Goal: Transaction & Acquisition: Purchase product/service

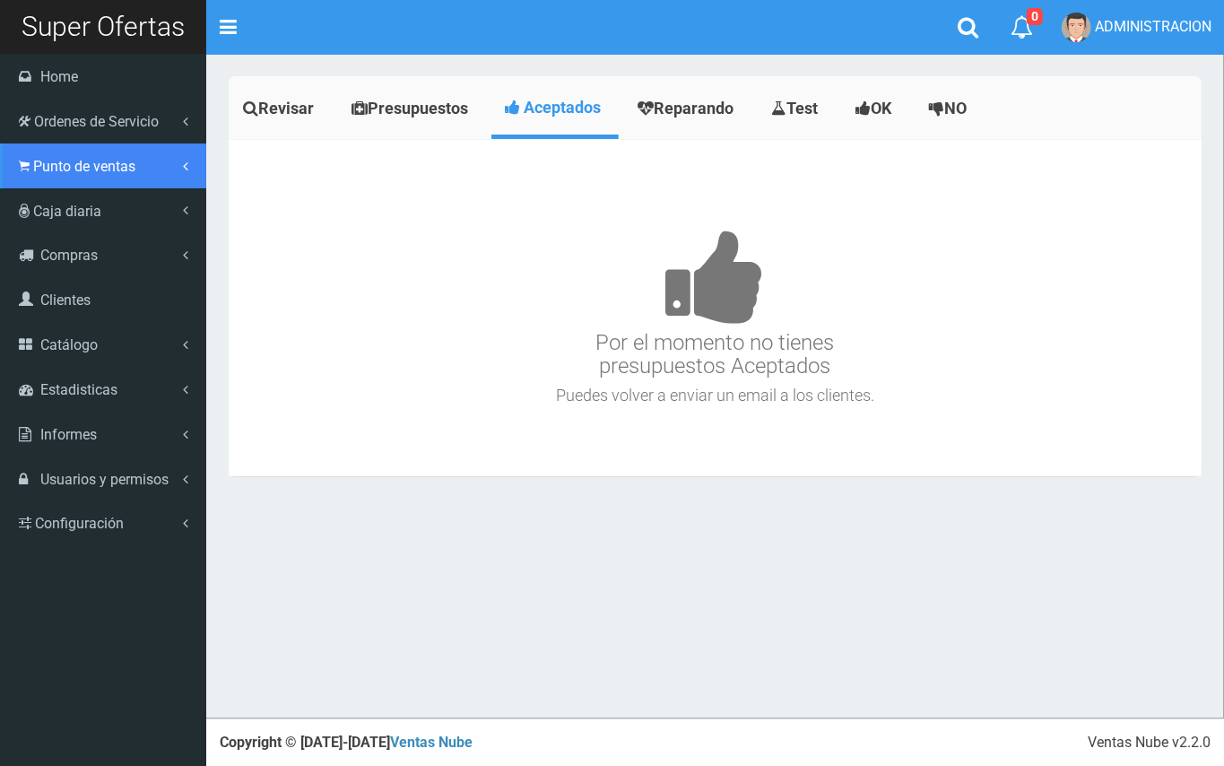
click at [22, 169] on icon at bounding box center [24, 166] width 11 height 17
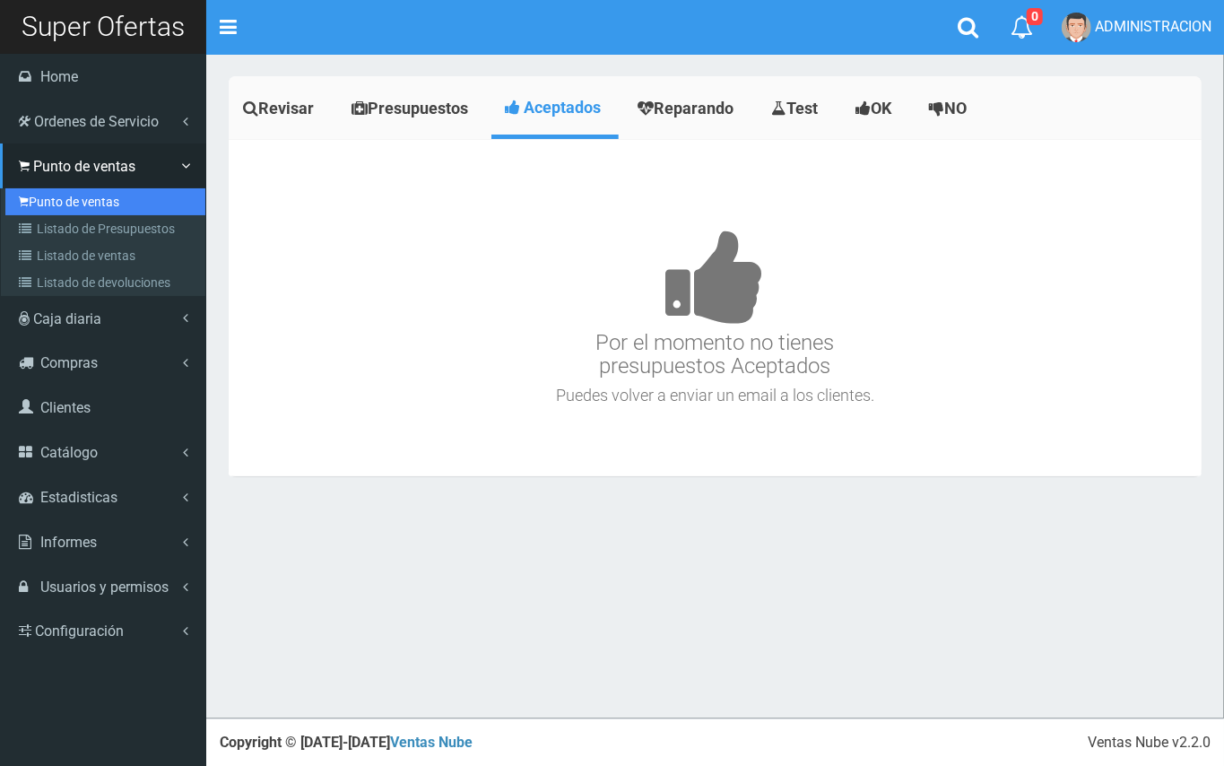
click at [54, 205] on link "Punto de ventas" at bounding box center [105, 201] width 200 height 27
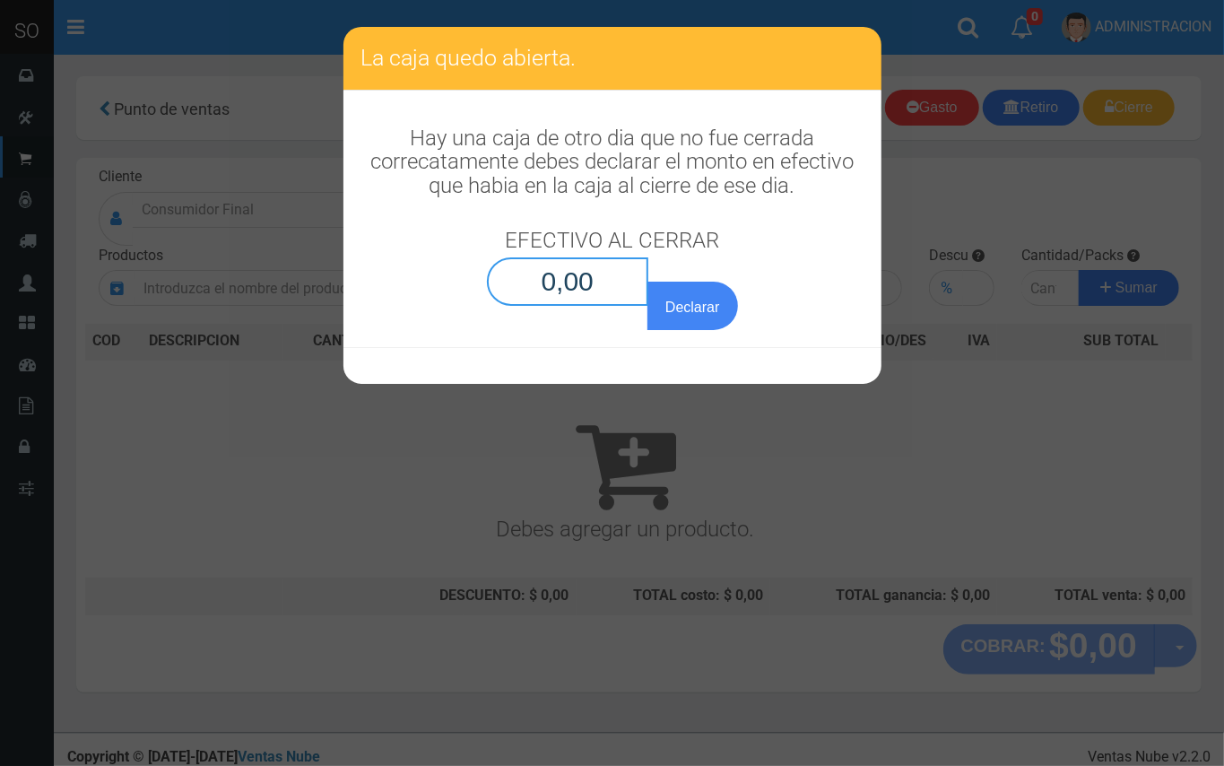
click at [597, 273] on input "0,00" at bounding box center [568, 281] width 162 height 48
type input "0,01"
click at [647, 282] on button "Declarar" at bounding box center [692, 306] width 90 height 48
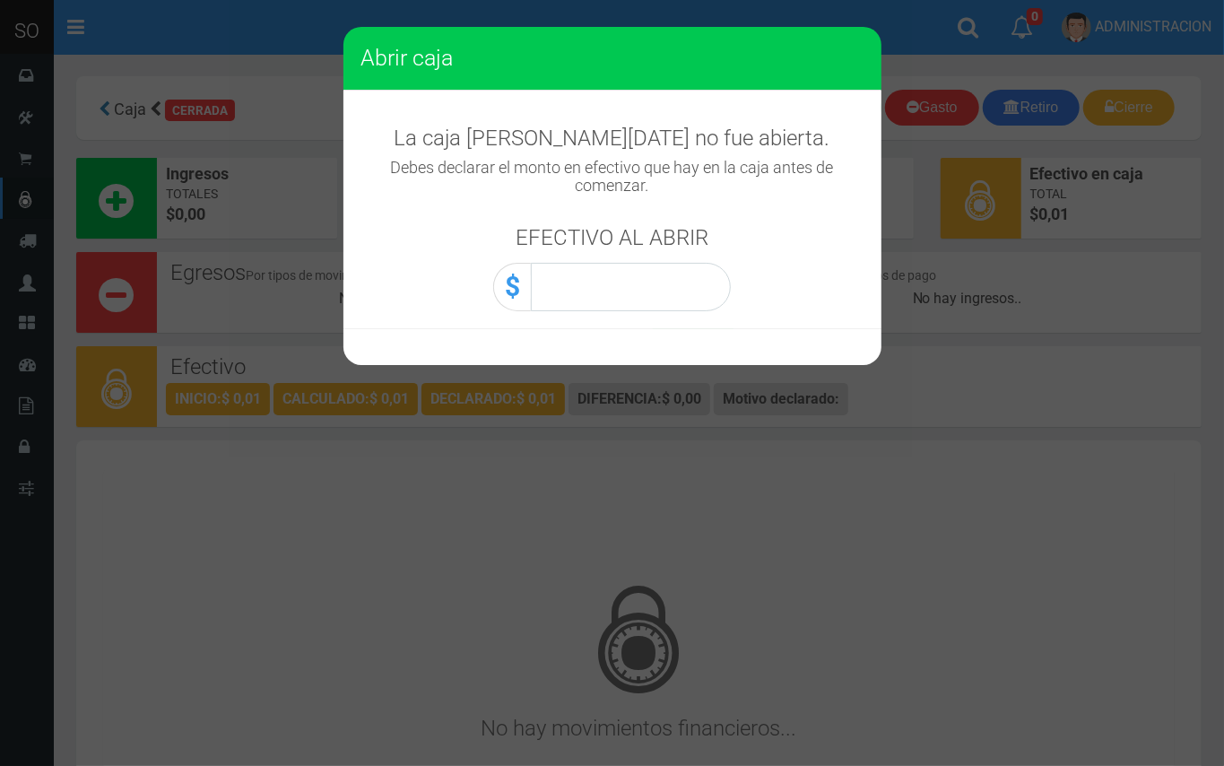
drag, startPoint x: 672, startPoint y: 317, endPoint x: 650, endPoint y: 277, distance: 45.7
click at [660, 303] on div "La caja [PERSON_NAME][DATE] no fue abierta. Debes declarar el monto en efectivo…" at bounding box center [612, 210] width 538 height 239
click at [650, 277] on input "0,00" at bounding box center [631, 287] width 200 height 48
type input "0,01"
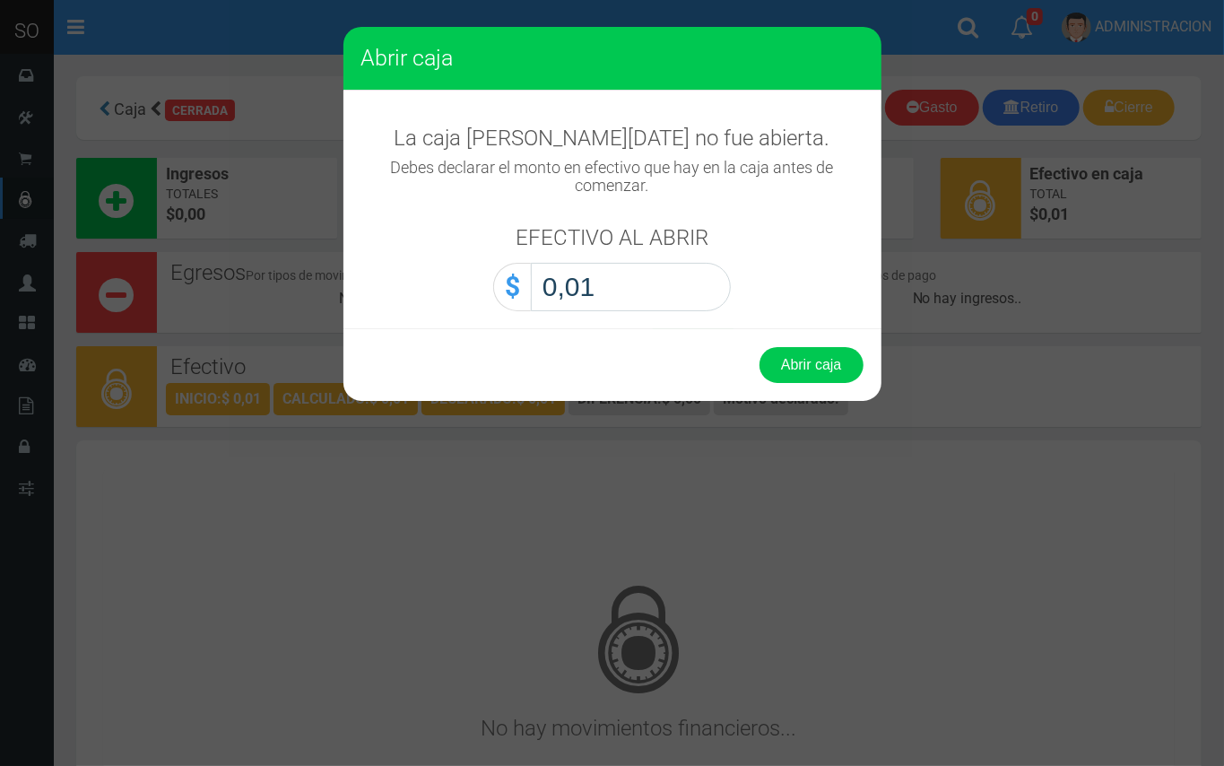
click at [759, 347] on button "Abrir caja" at bounding box center [811, 365] width 104 height 36
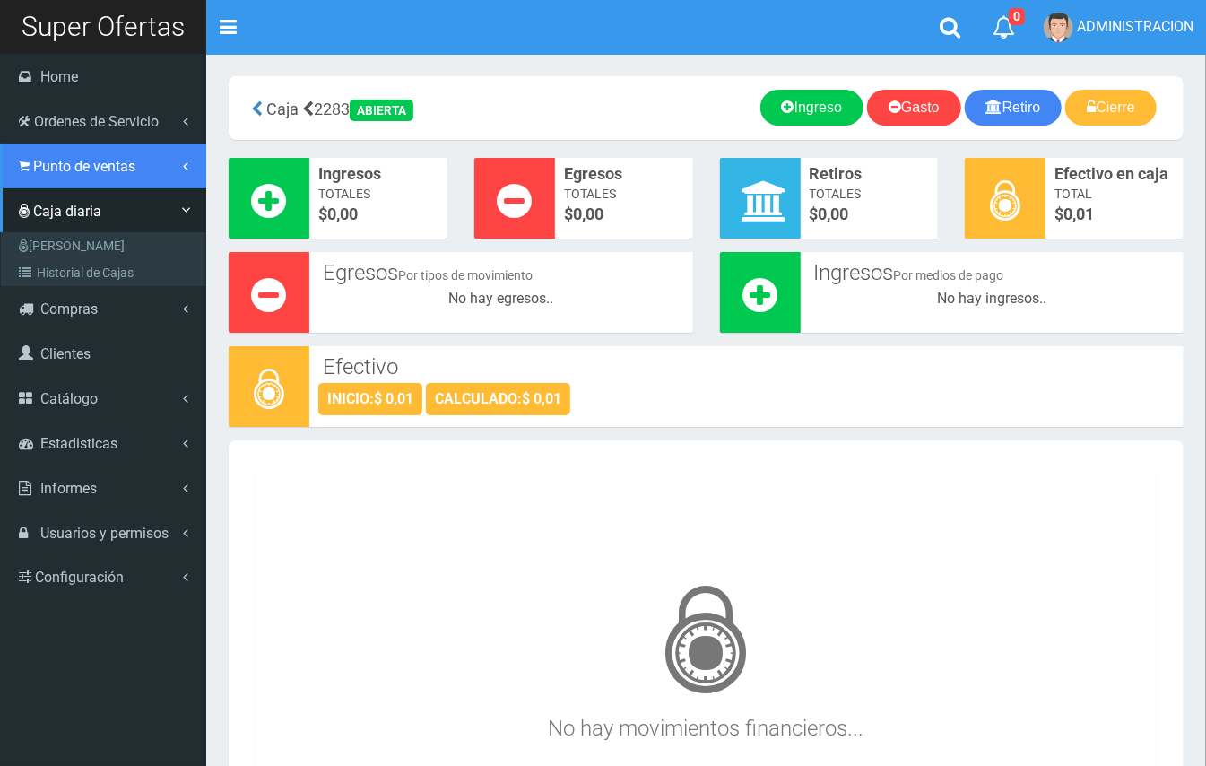
click at [25, 172] on icon at bounding box center [24, 166] width 11 height 17
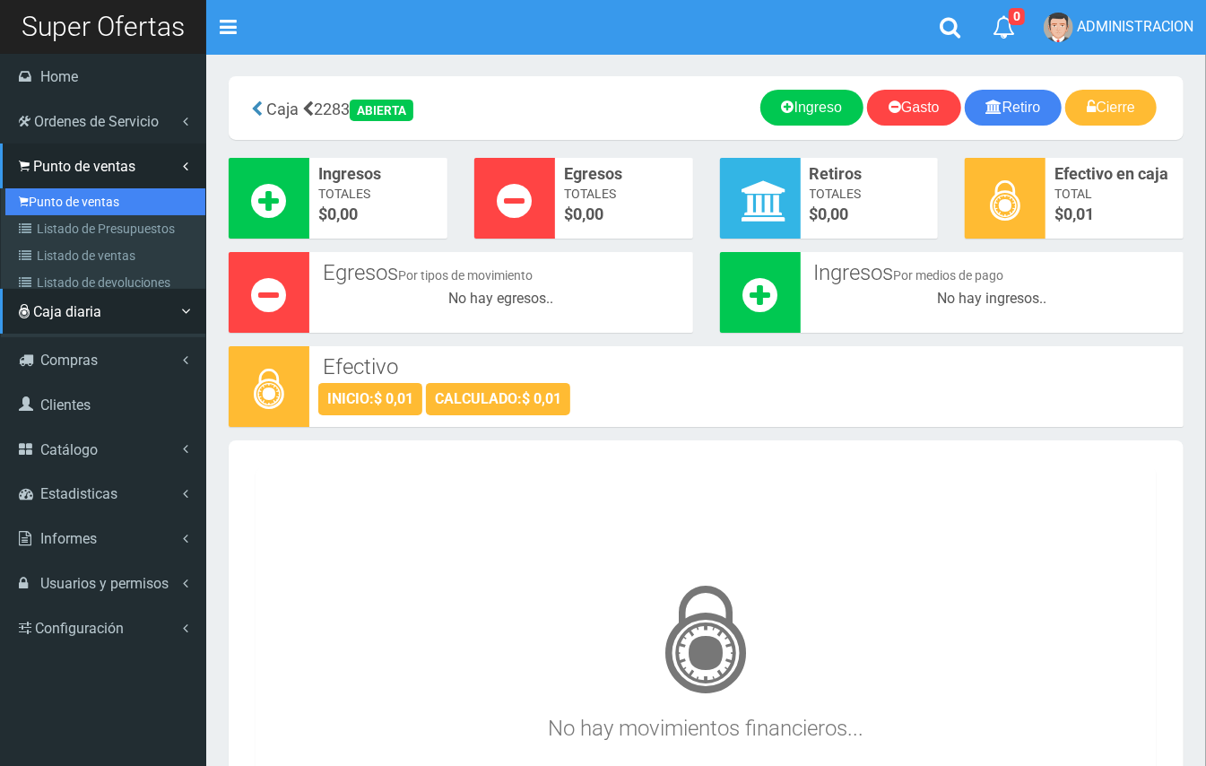
click at [48, 202] on link "Punto de ventas" at bounding box center [105, 201] width 200 height 27
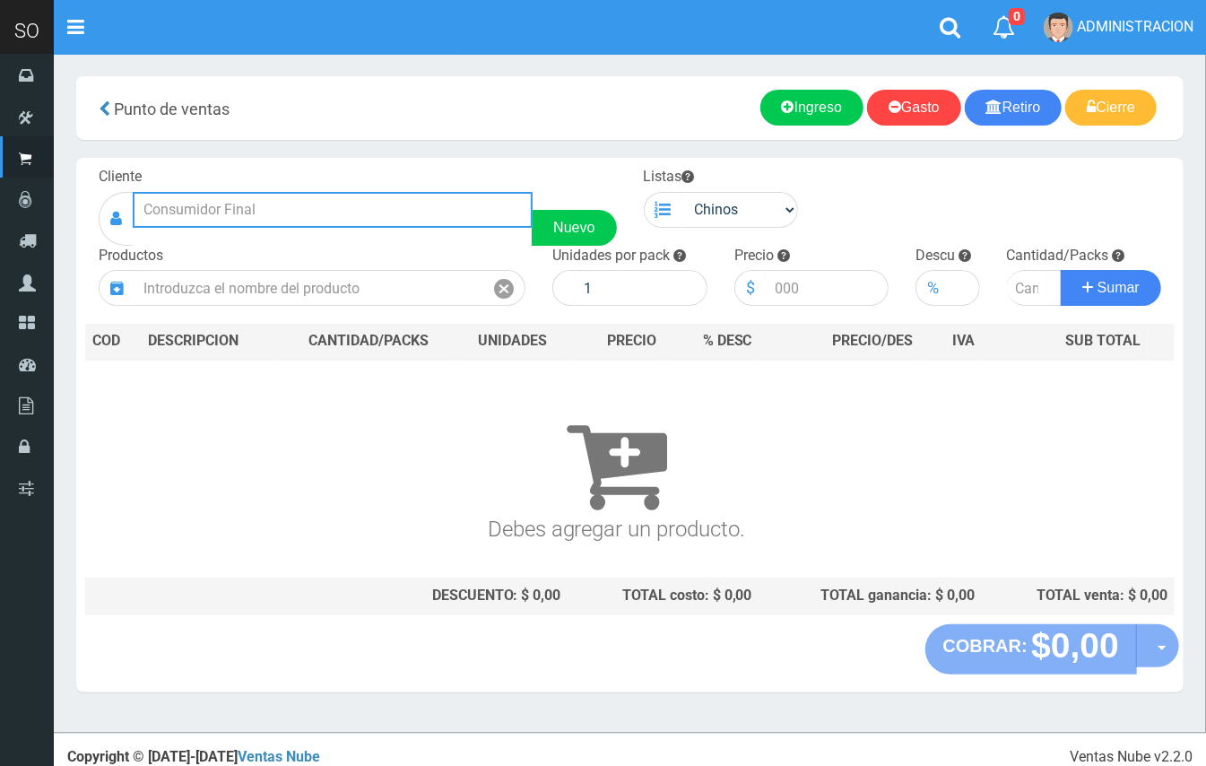
click at [423, 205] on input "text" at bounding box center [333, 210] width 400 height 36
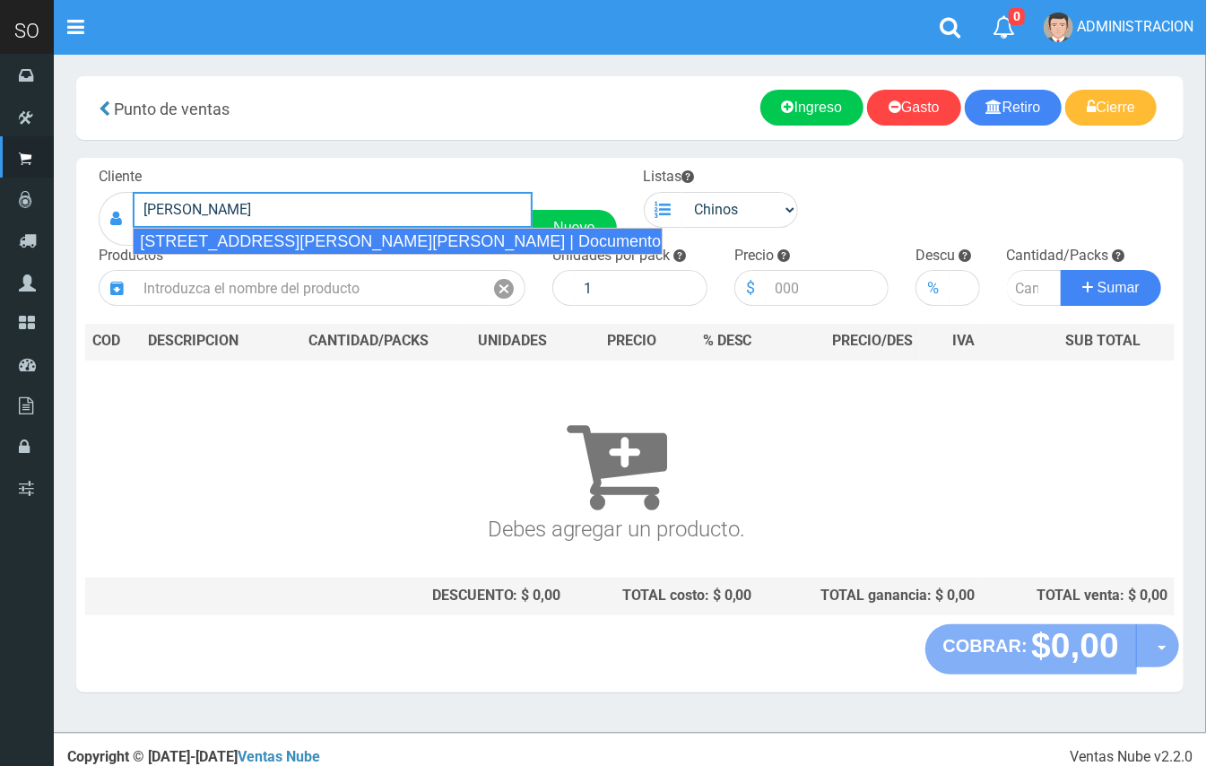
click at [432, 241] on div "CALLE 51 1486 (GASTON) GILES | Documento: 54613165 | Teléfono:" at bounding box center [398, 241] width 530 height 27
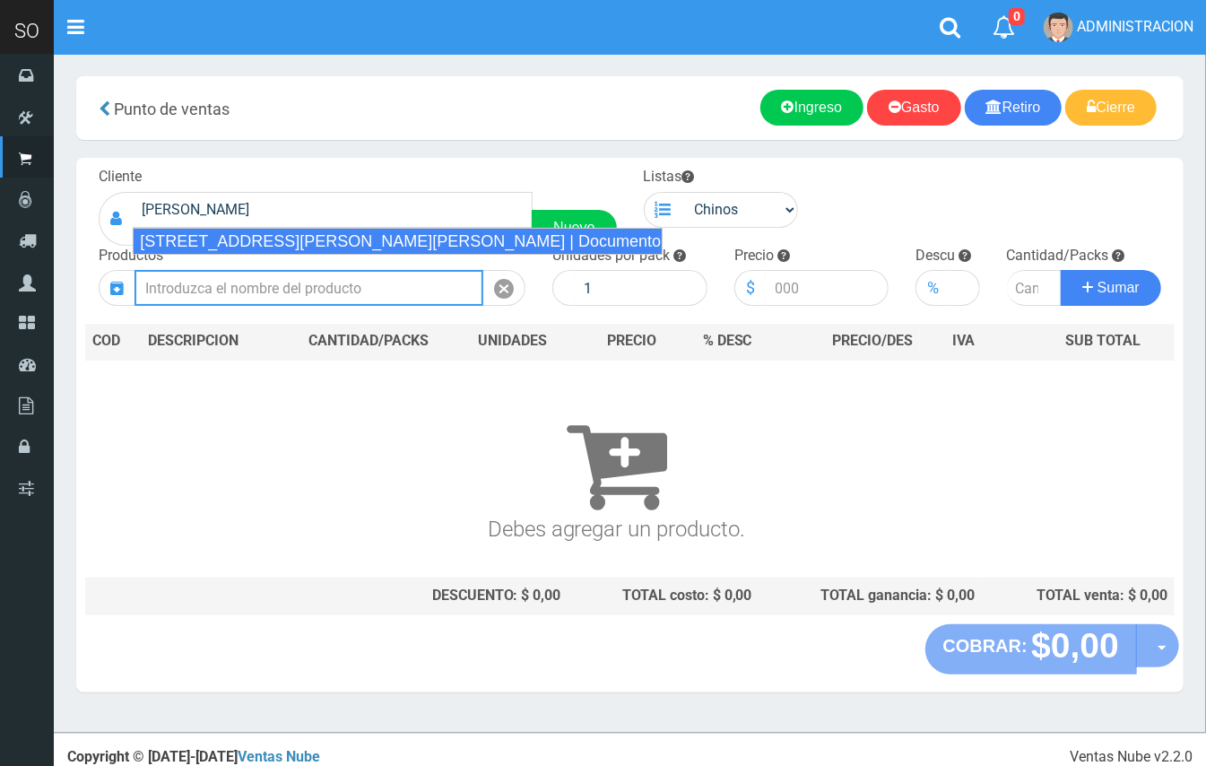
type input "CALLE 51 1486 (GASTON) GILES | Documento: 54613165 | Teléfono:"
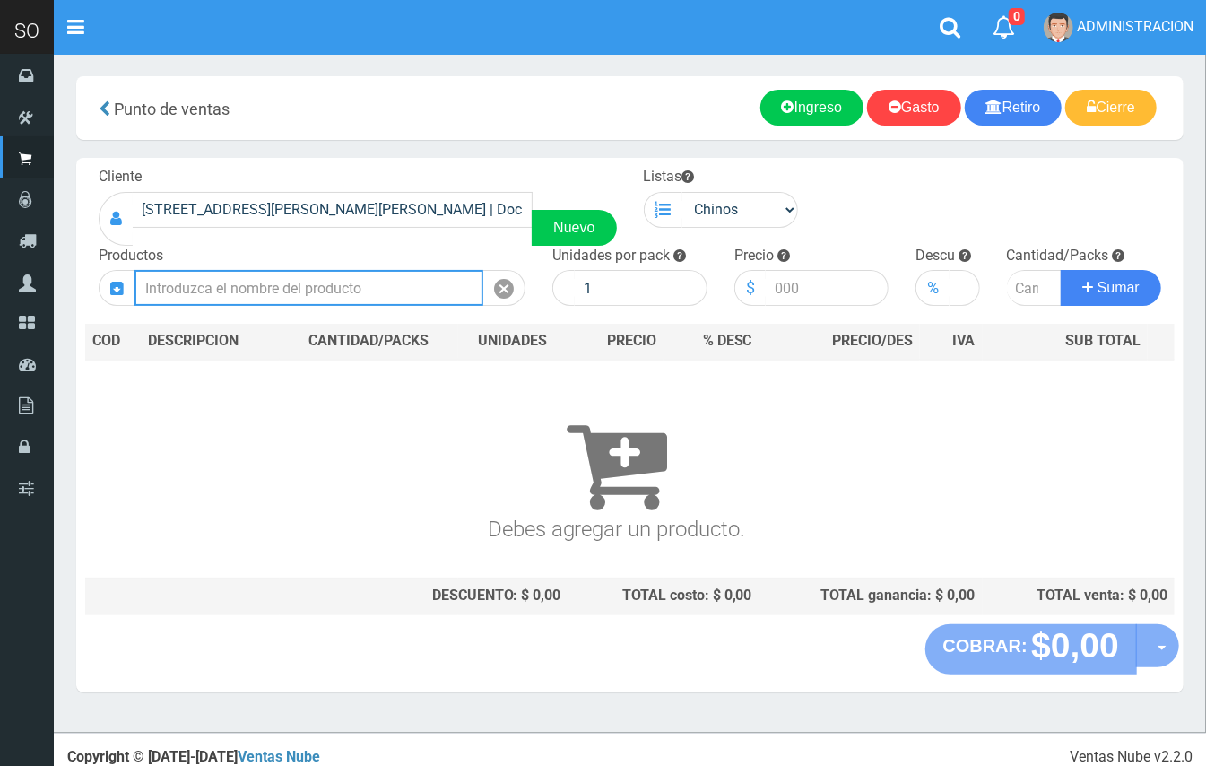
click at [392, 282] on input "text" at bounding box center [309, 288] width 349 height 36
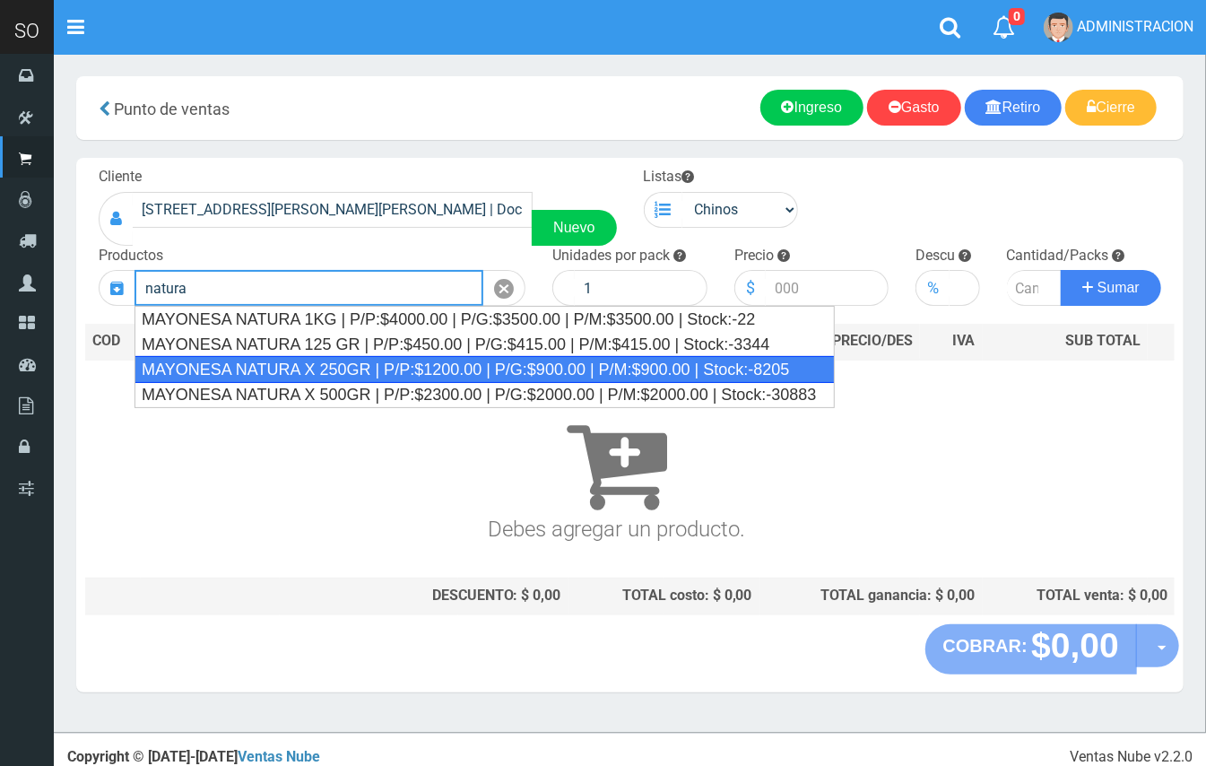
click at [423, 373] on div "MAYONESA NATURA X 250GR | P/P:$1200.00 | P/G:$900.00 | P/M:$900.00 | Stock:-8205" at bounding box center [485, 369] width 700 height 27
type input "MAYONESA NATURA X 250GR | P/P:$1200.00 | P/G:$900.00 | P/M:$900.00 | Stock:-8205"
type input "12"
type input "1200.00"
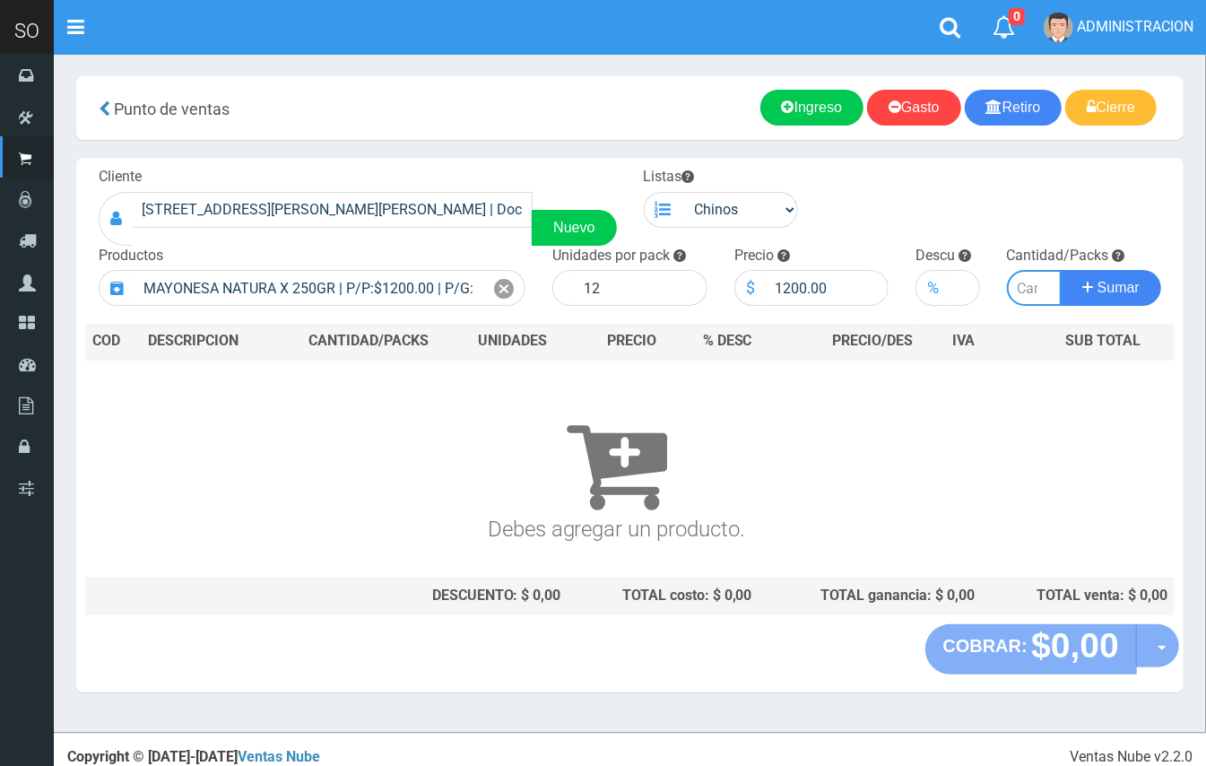
type input "5"
type input "3"
click at [1124, 294] on span "Sumar" at bounding box center [1119, 287] width 42 height 15
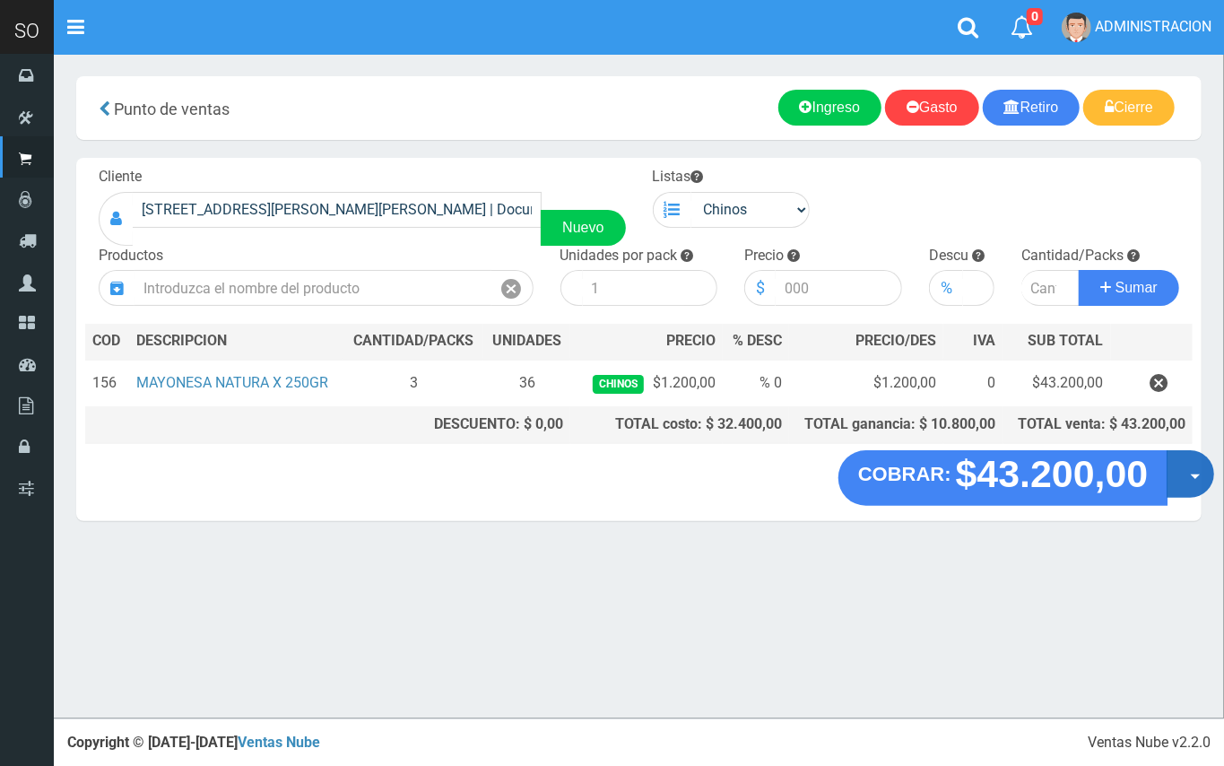
click at [1180, 492] on button "Opciones" at bounding box center [1191, 474] width 48 height 48
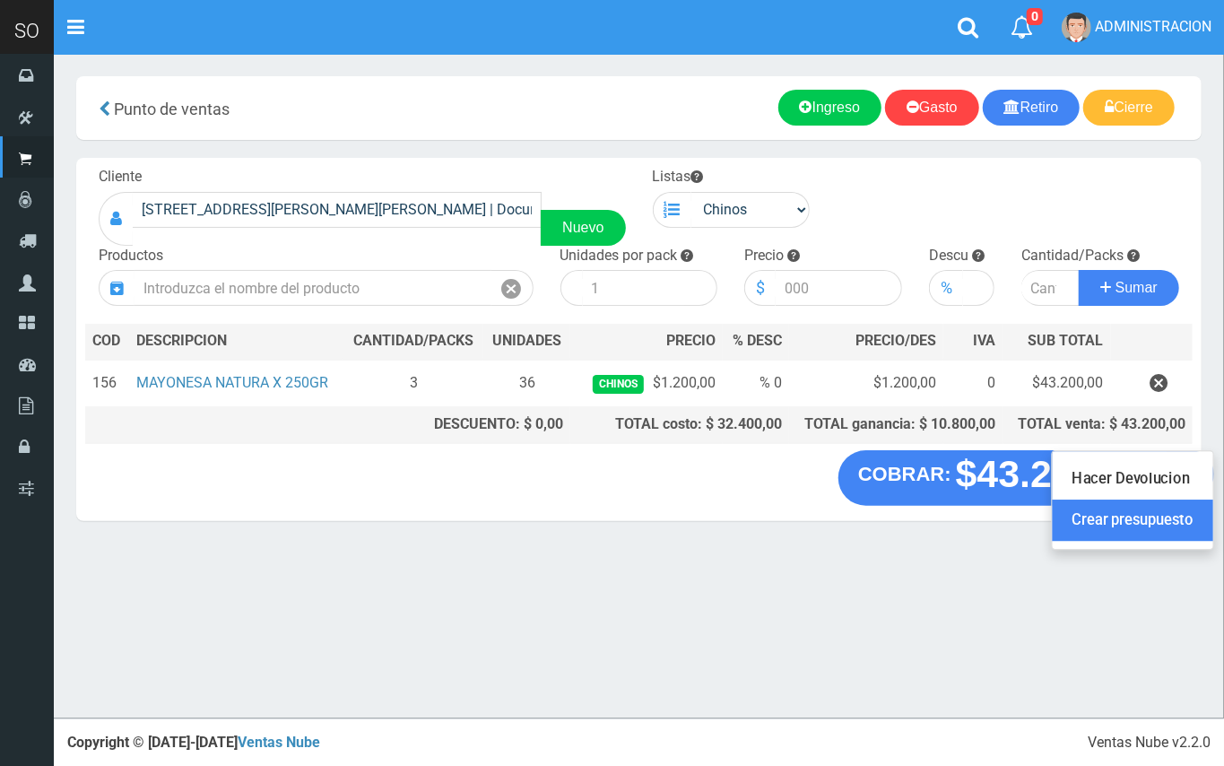
click at [1112, 520] on link "Crear presupuesto" at bounding box center [1133, 520] width 161 height 41
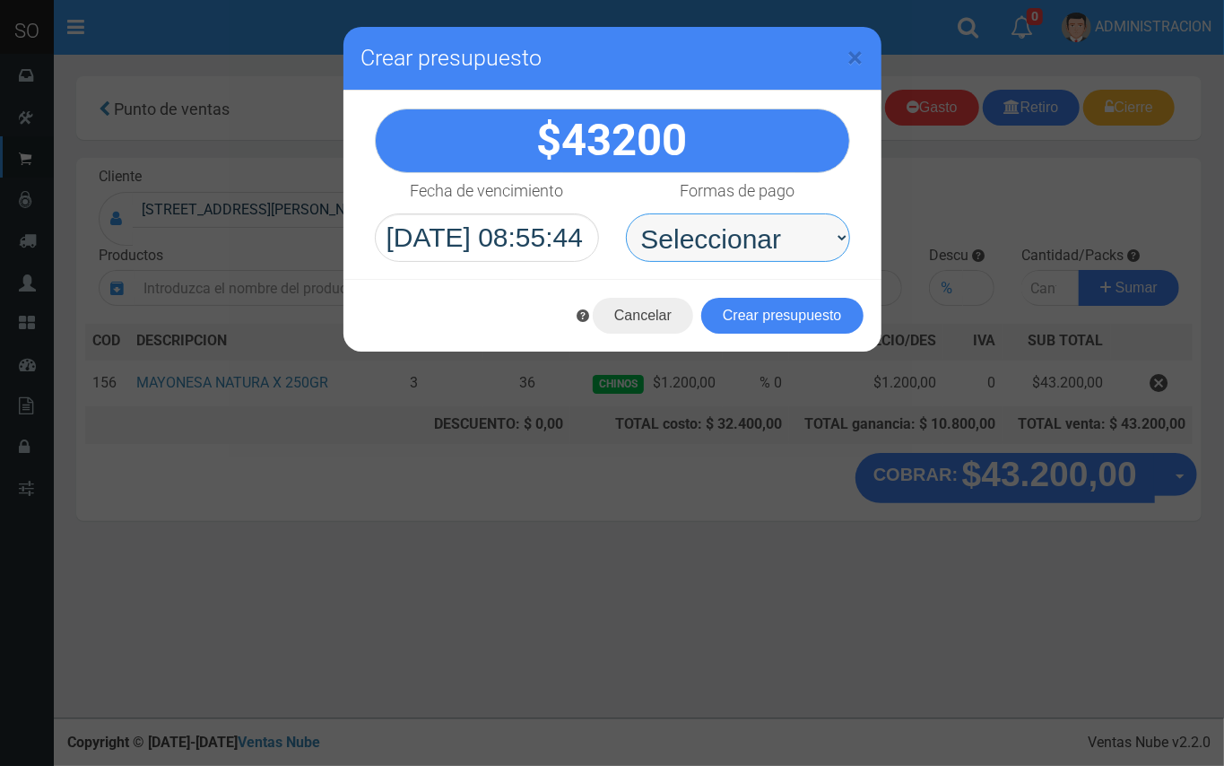
click at [757, 251] on select "Seleccionar Efectivo Tarjeta de Crédito Depósito Débito" at bounding box center [738, 237] width 224 height 48
select select "Efectivo"
click at [626, 213] on select "Seleccionar Efectivo Tarjeta de Crédito Depósito Débito" at bounding box center [738, 237] width 224 height 48
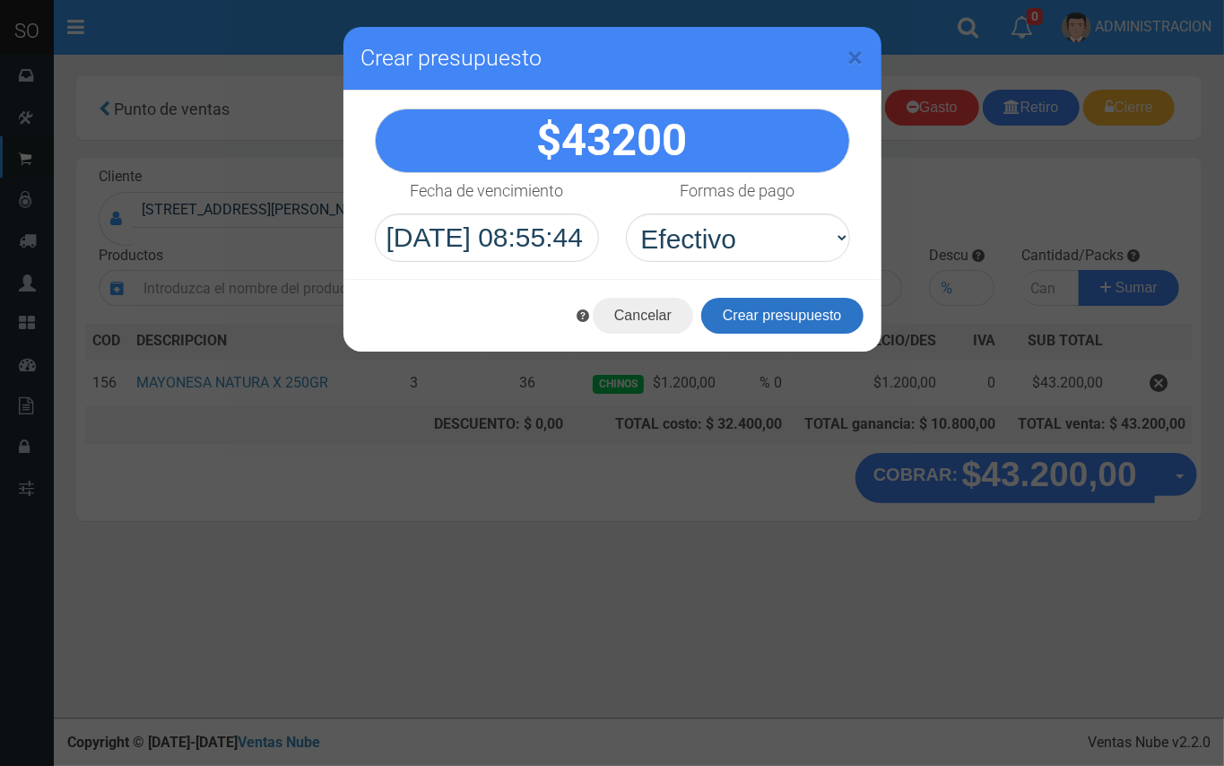
click at [778, 316] on button "Crear presupuesto" at bounding box center [782, 316] width 162 height 36
